Goal: Complete application form

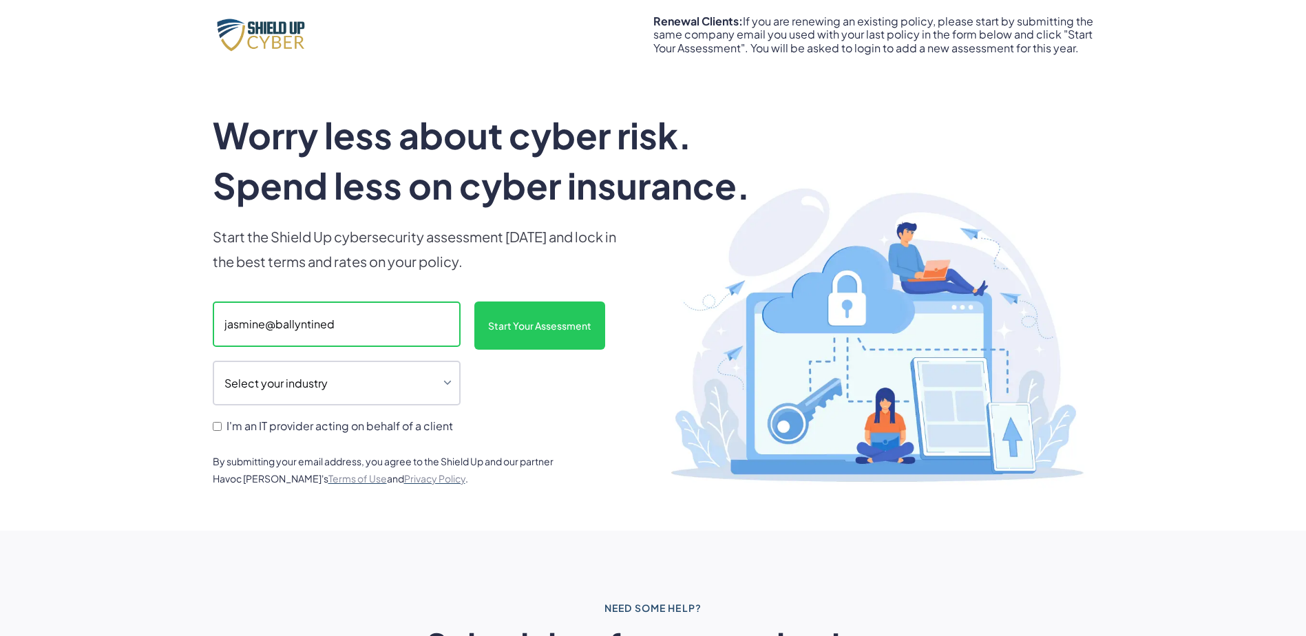
drag, startPoint x: 361, startPoint y: 328, endPoint x: 204, endPoint y: 322, distance: 157.1
click at [204, 322] on div "Worry less about cyber risk. Spend less on cyber insurance. Start the Shield Up…" at bounding box center [653, 300] width 1306 height 462
paste input "[PERSON_NAME] <[PERSON_NAME][EMAIL_ADDRESS][PERSON_NAME][DOMAIN_NAME]>"
drag, startPoint x: 335, startPoint y: 322, endPoint x: 164, endPoint y: 317, distance: 170.8
click at [164, 317] on div "Worry less about cyber risk. Spend less on cyber insurance. Start the Shield Up…" at bounding box center [653, 300] width 1306 height 462
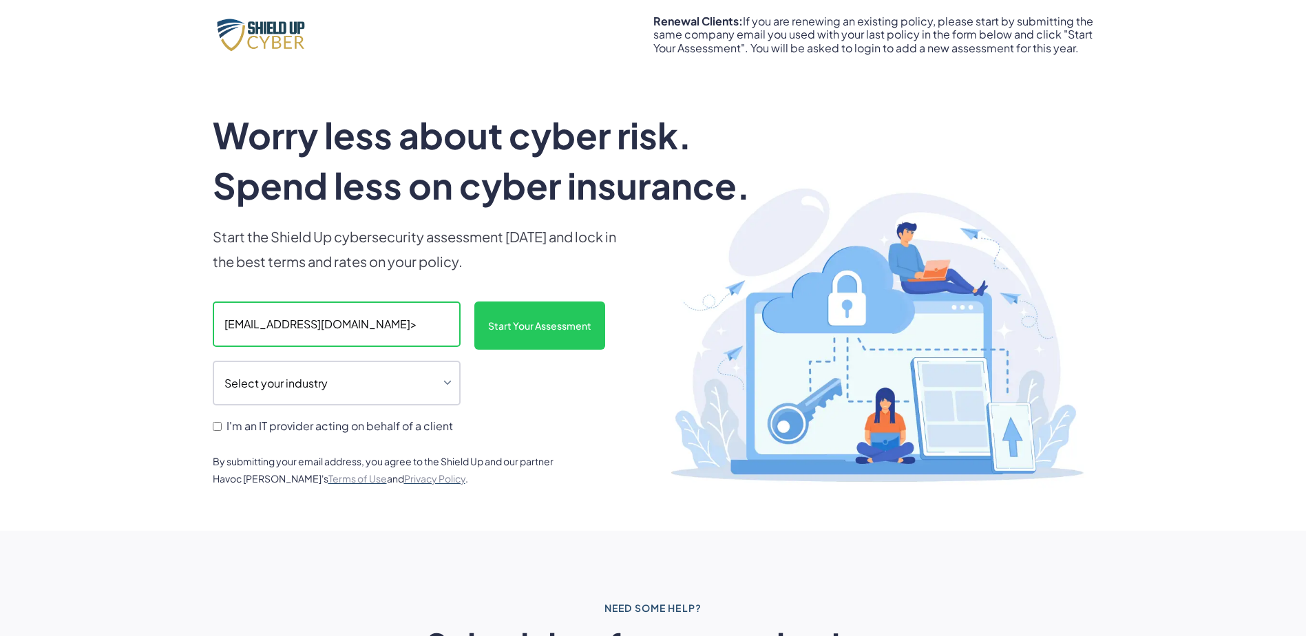
click at [420, 316] on input "[EMAIL_ADDRESS][DOMAIN_NAME]>" at bounding box center [337, 323] width 248 height 45
type input "[EMAIL_ADDRESS][DOMAIN_NAME]"
drag, startPoint x: 531, startPoint y: 330, endPoint x: 436, endPoint y: 369, distance: 102.8
click at [439, 368] on div "[EMAIL_ADDRESS][DOMAIN_NAME] Select your industry Auto Dealership Healthcare Ho…" at bounding box center [419, 368] width 413 height 135
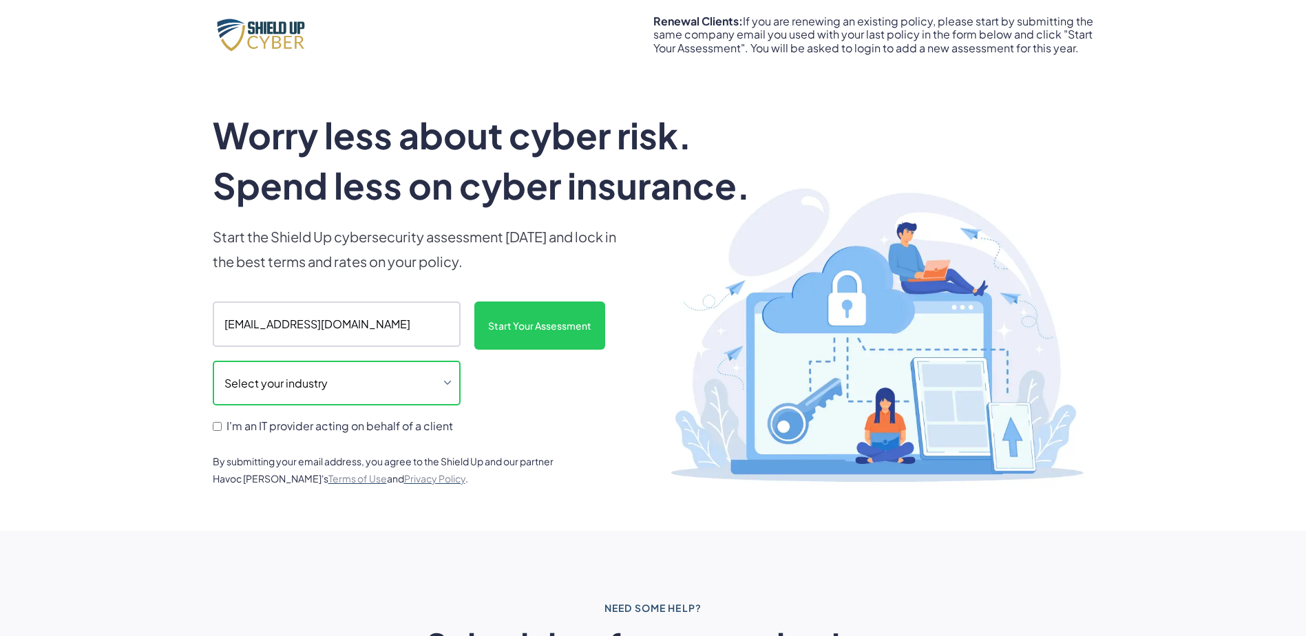
click at [394, 384] on select "Select your industry Auto Dealership Healthcare Hospitality Legal Manufacturing…" at bounding box center [337, 383] width 248 height 45
select select "legal"
click at [213, 361] on select "Select your industry Auto Dealership Healthcare Hospitality Legal Manufacturing…" at bounding box center [337, 383] width 248 height 45
click at [220, 428] on input "I'm an IT provider acting on behalf of a client" at bounding box center [217, 426] width 9 height 9
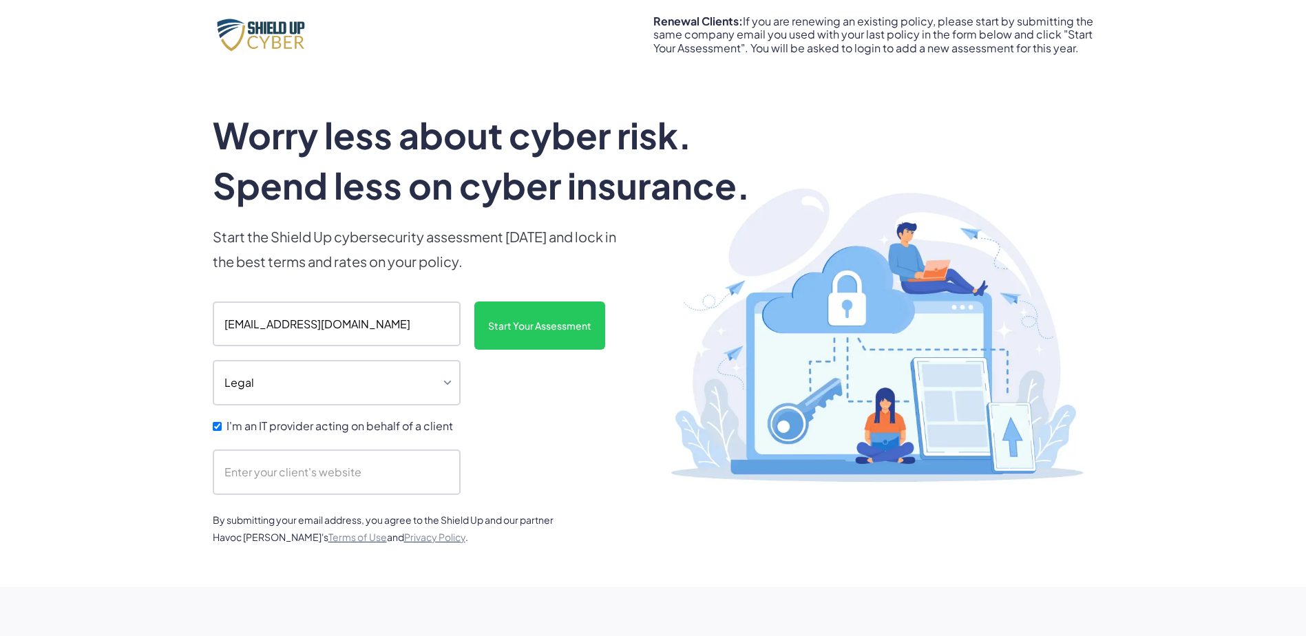
click at [213, 427] on input "I'm an IT provider acting on behalf of a client" at bounding box center [217, 426] width 9 height 9
checkbox input "false"
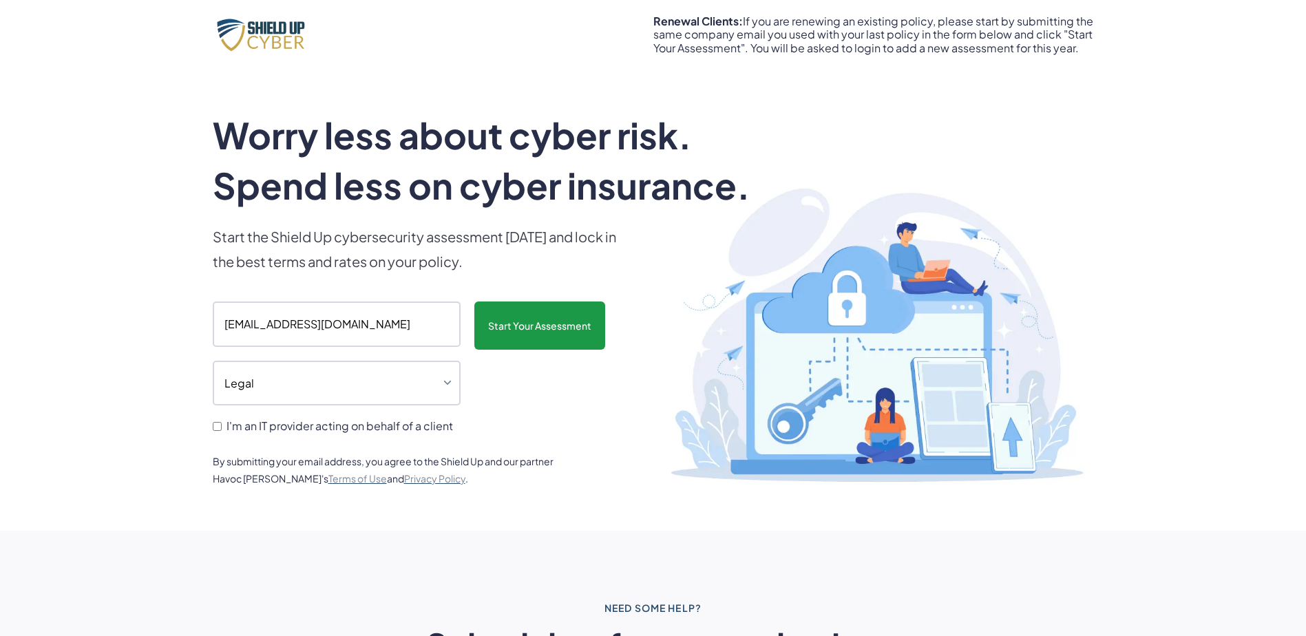
click at [530, 309] on input "Start Your Assessment" at bounding box center [539, 325] width 131 height 48
type input "Please wait..."
